Goal: Task Accomplishment & Management: Manage account settings

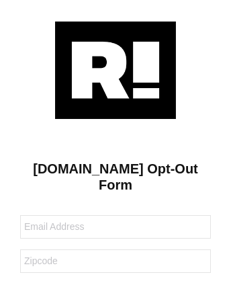
click at [116, 69] on img at bounding box center [115, 70] width 121 height 97
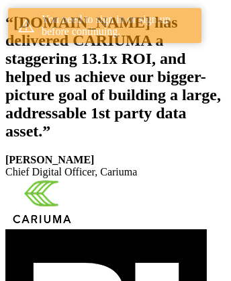
scroll to position [247, 0]
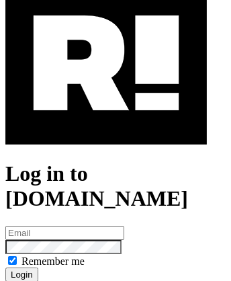
click at [106, 122] on img at bounding box center [106, 63] width 202 height 163
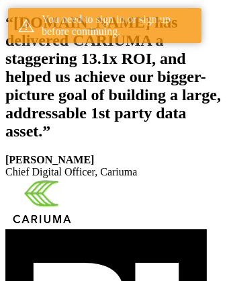
scroll to position [247, 0]
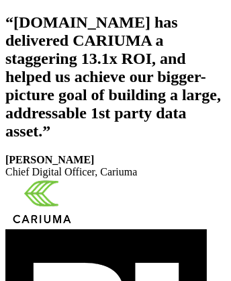
scroll to position [226, 0]
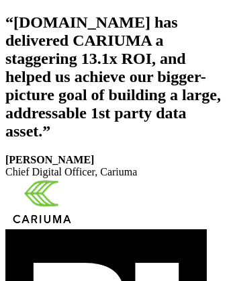
scroll to position [247, 0]
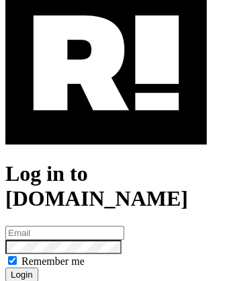
click at [106, 122] on img at bounding box center [106, 63] width 202 height 163
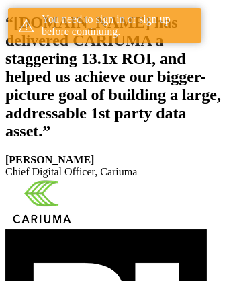
scroll to position [247, 0]
